Goal: Find specific page/section: Find specific page/section

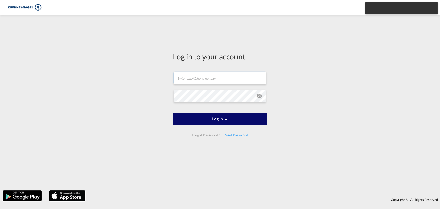
type input "[PERSON_NAME][EMAIL_ADDRESS][PERSON_NAME][PERSON_NAME][DOMAIN_NAME]"
click at [222, 120] on button "Log In" at bounding box center [220, 118] width 94 height 13
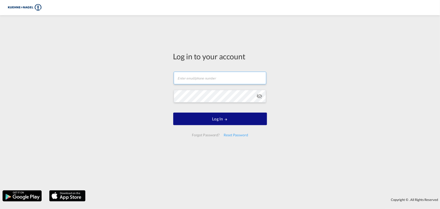
type input "[PERSON_NAME][EMAIL_ADDRESS][PERSON_NAME][PERSON_NAME][DOMAIN_NAME]"
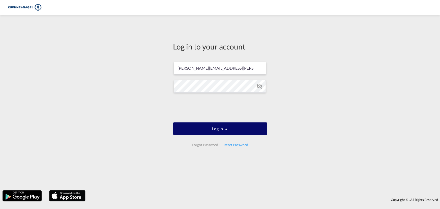
click at [214, 130] on button "Log In" at bounding box center [220, 128] width 94 height 13
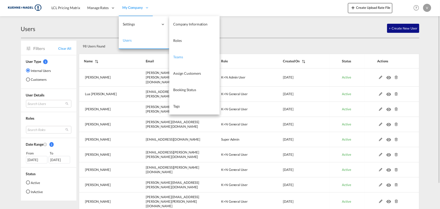
click at [176, 57] on span "Teams" at bounding box center [178, 57] width 10 height 4
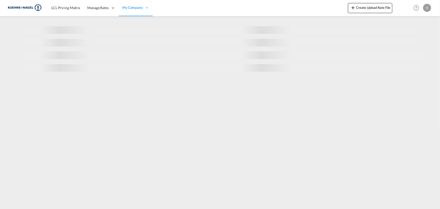
select select "10"
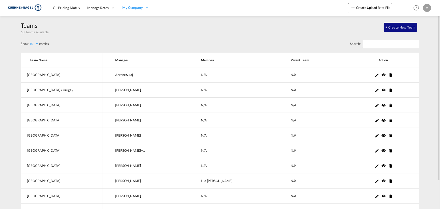
click at [184, 40] on div "Search:" at bounding box center [220, 45] width 398 height 16
click at [364, 42] on input "Search:" at bounding box center [390, 44] width 57 height 9
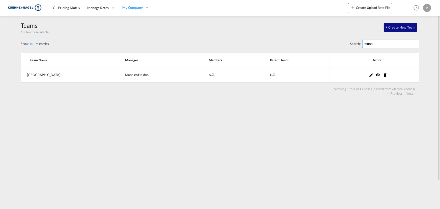
type input "manol"
click at [61, 6] on span "LCL Pricing Matrix" at bounding box center [65, 8] width 29 height 4
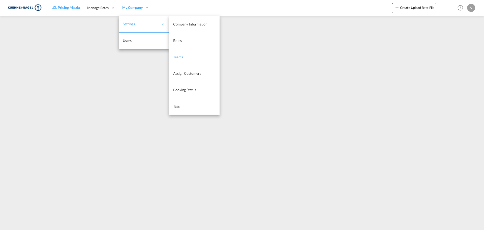
click at [191, 53] on link "Teams" at bounding box center [194, 57] width 50 height 16
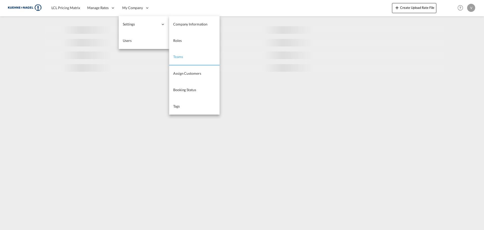
select select "10"
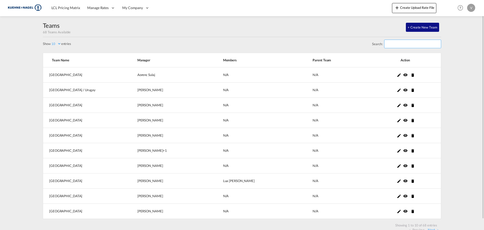
click at [387, 46] on input "Search:" at bounding box center [412, 44] width 57 height 9
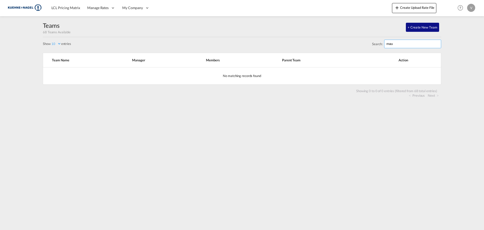
drag, startPoint x: 418, startPoint y: 47, endPoint x: 349, endPoint y: 42, distance: 69.5
click at [349, 42] on div "Search: mau" at bounding box center [242, 45] width 398 height 16
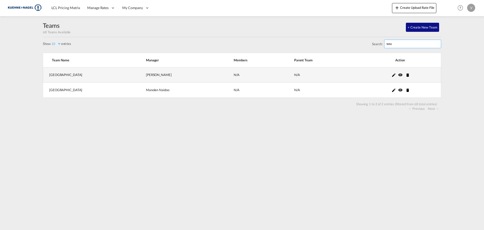
type input "sou"
